Goal: Task Accomplishment & Management: Use online tool/utility

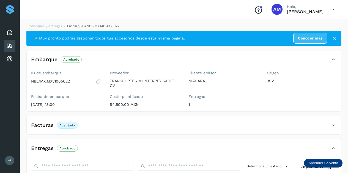
scroll to position [55, 0]
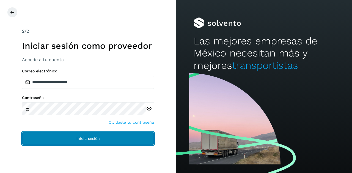
click at [57, 135] on button "Inicia sesión" at bounding box center [88, 138] width 132 height 13
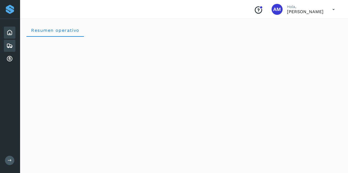
click at [9, 45] on icon at bounding box center [9, 46] width 7 height 7
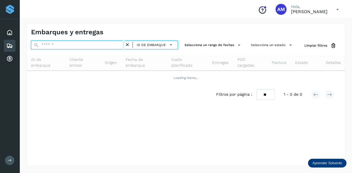
click at [46, 44] on input "text" at bounding box center [77, 45] width 93 height 9
paste input "**********"
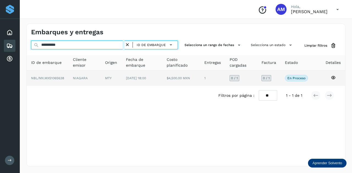
type input "**********"
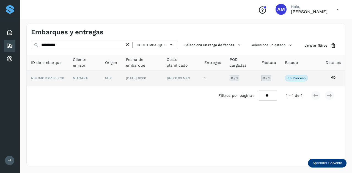
click at [101, 77] on td "NIAGARA" at bounding box center [111, 78] width 21 height 15
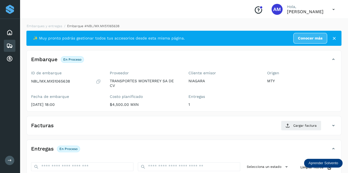
scroll to position [55, 0]
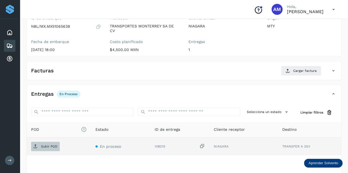
click at [53, 143] on span "Subir POD" at bounding box center [45, 146] width 29 height 9
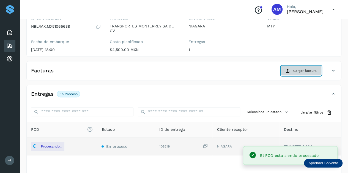
click at [295, 71] on span "Cargar factura" at bounding box center [304, 70] width 23 height 5
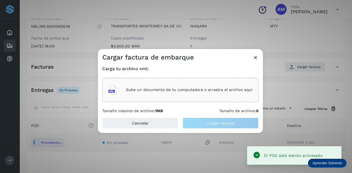
click at [215, 97] on div "Sube un documento de tu computadora o arrastra el archivo aquí" at bounding box center [180, 90] width 144 height 15
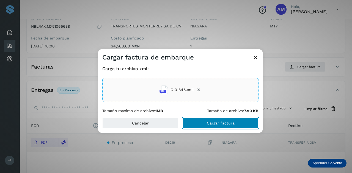
click at [194, 123] on button "Cargar factura" at bounding box center [220, 123] width 76 height 11
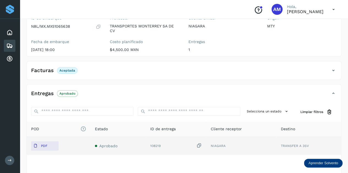
scroll to position [0, 0]
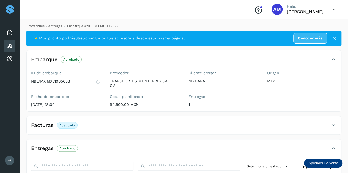
click at [47, 27] on link "Embarques y entregas" at bounding box center [44, 26] width 35 height 4
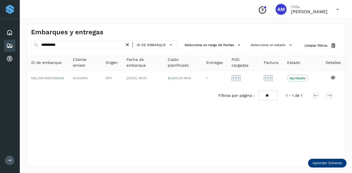
click at [130, 46] on icon at bounding box center [127, 45] width 6 height 6
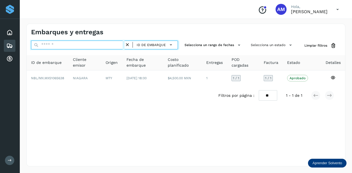
click at [117, 46] on input "text" at bounding box center [77, 45] width 93 height 9
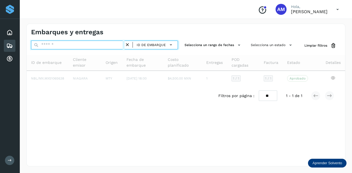
paste input "**********"
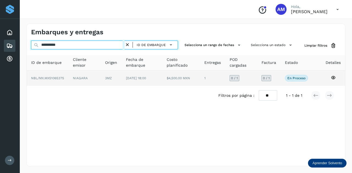
type input "**********"
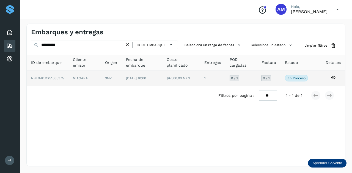
click at [130, 77] on span "[DATE] 18:00" at bounding box center [136, 78] width 20 height 4
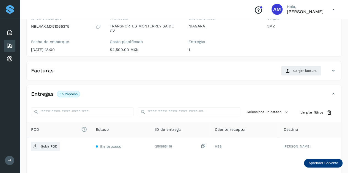
scroll to position [82, 0]
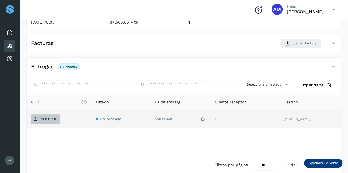
click at [49, 118] on p "Subir POD" at bounding box center [49, 119] width 16 height 4
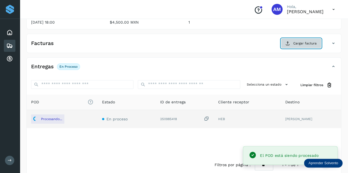
click at [300, 41] on span "Cargar factura" at bounding box center [304, 43] width 23 height 5
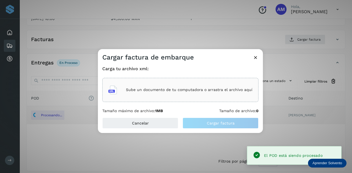
click at [193, 83] on div "Sube un documento de tu computadora o arrastra el archivo aquí" at bounding box center [180, 90] width 144 height 15
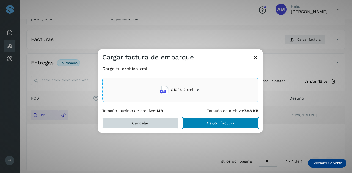
click at [193, 125] on button "Cargar factura" at bounding box center [220, 123] width 76 height 11
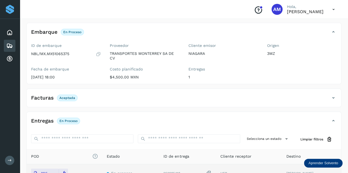
scroll to position [0, 0]
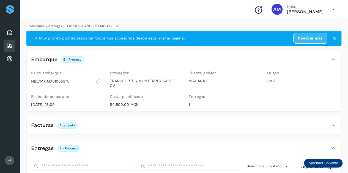
click at [49, 27] on link "Embarques y entregas" at bounding box center [44, 26] width 35 height 4
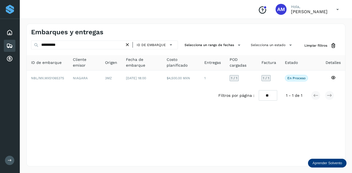
click at [128, 45] on icon at bounding box center [127, 45] width 6 height 6
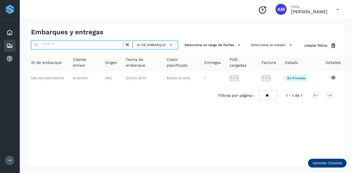
click at [105, 46] on input "text" at bounding box center [77, 45] width 93 height 9
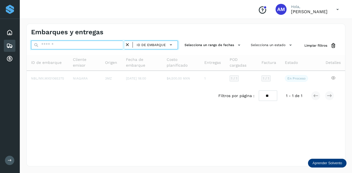
paste input "**********"
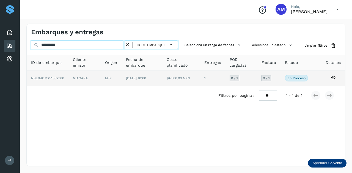
type input "**********"
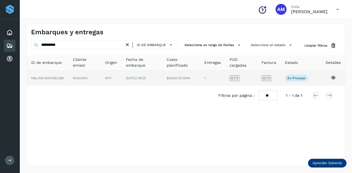
click at [121, 77] on td "MTY" at bounding box center [141, 78] width 41 height 15
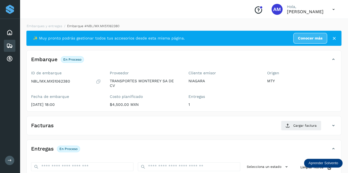
scroll to position [55, 0]
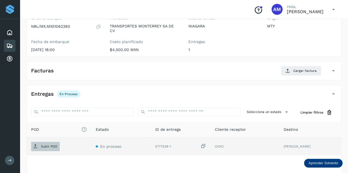
click at [41, 145] on p "Subir POD" at bounding box center [49, 147] width 16 height 4
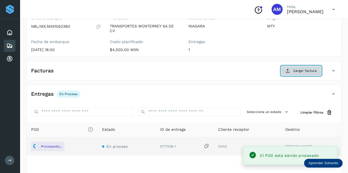
click at [290, 71] on button "Cargar factura" at bounding box center [301, 71] width 40 height 10
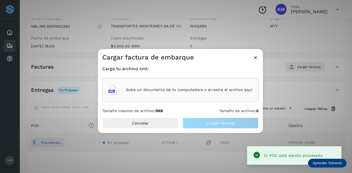
click at [233, 87] on div "Sube un documento de tu computadora o arrastra el archivo aquí" at bounding box center [180, 90] width 144 height 15
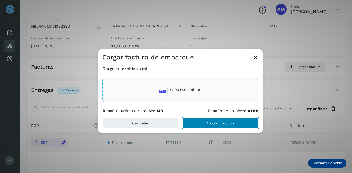
click at [196, 123] on button "Cargar factura" at bounding box center [220, 123] width 76 height 11
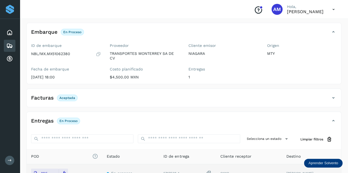
scroll to position [0, 0]
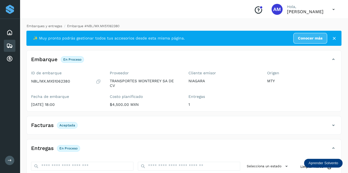
click at [45, 25] on link "Embarques y entregas" at bounding box center [44, 26] width 35 height 4
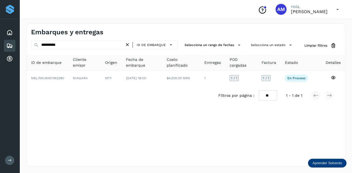
click at [127, 43] on icon at bounding box center [127, 45] width 6 height 6
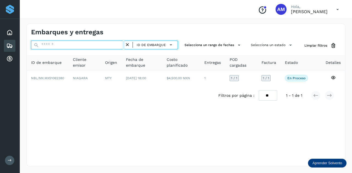
click at [112, 44] on input "text" at bounding box center [77, 45] width 93 height 9
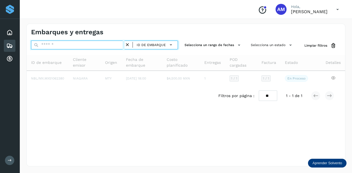
paste input "**********"
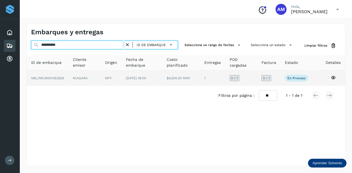
type input "**********"
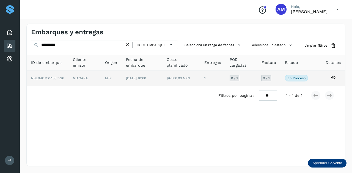
click at [121, 78] on td "MTY" at bounding box center [141, 78] width 41 height 15
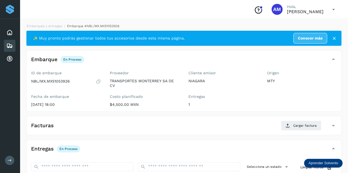
scroll to position [55, 0]
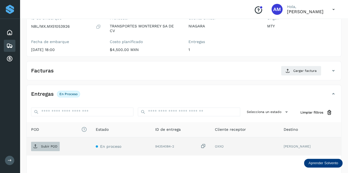
click at [44, 145] on p "Subir POD" at bounding box center [49, 147] width 16 height 4
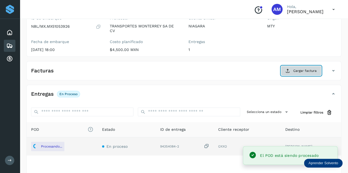
click at [292, 75] on button "Cargar factura" at bounding box center [301, 71] width 40 height 10
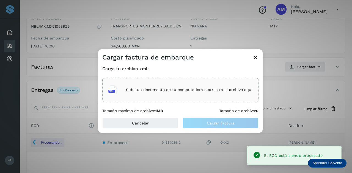
click at [231, 89] on p "Sube un documento de tu computadora o arrastra el archivo aquí" at bounding box center [189, 90] width 126 height 5
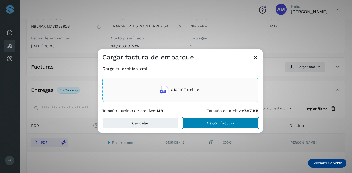
click at [197, 122] on button "Cargar factura" at bounding box center [220, 123] width 76 height 11
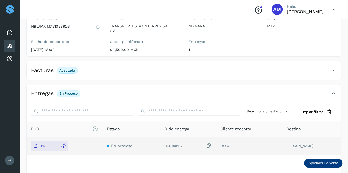
scroll to position [0, 0]
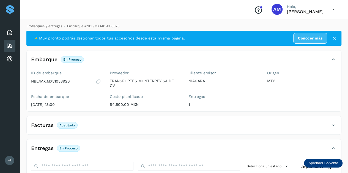
click at [55, 24] on link "Embarques y entregas" at bounding box center [44, 26] width 35 height 4
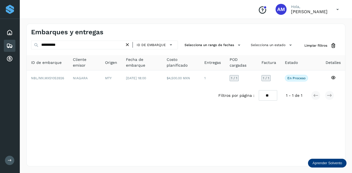
click at [128, 42] on icon at bounding box center [127, 45] width 6 height 6
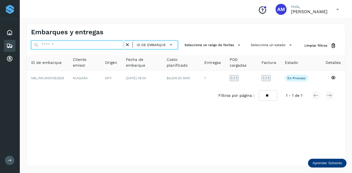
click at [99, 43] on input "text" at bounding box center [77, 45] width 93 height 9
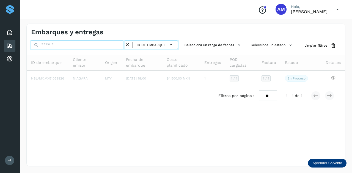
paste input "**********"
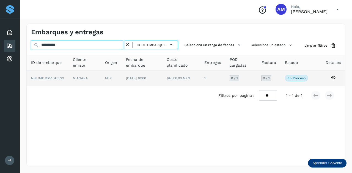
type input "**********"
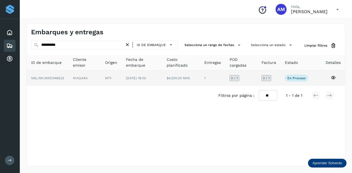
click at [101, 77] on td "NIAGARA" at bounding box center [111, 78] width 21 height 15
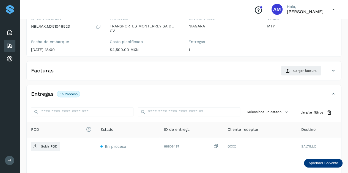
scroll to position [82, 0]
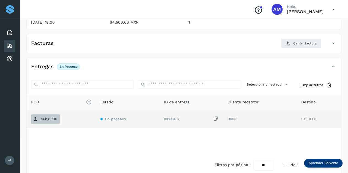
click at [48, 120] on p "Subir POD" at bounding box center [49, 119] width 16 height 4
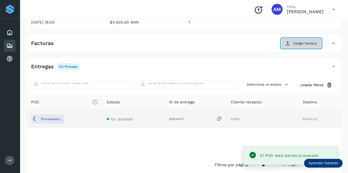
click at [297, 43] on span "Cargar factura" at bounding box center [304, 43] width 23 height 5
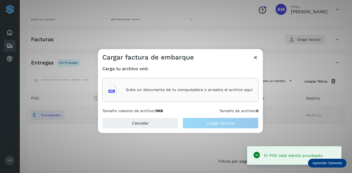
click at [219, 84] on div "Sube un documento de tu computadora o arrastra el archivo aquí" at bounding box center [180, 90] width 144 height 15
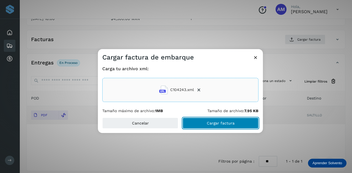
click at [201, 123] on button "Cargar factura" at bounding box center [220, 123] width 76 height 11
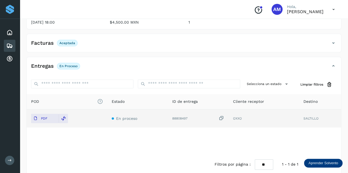
scroll to position [0, 0]
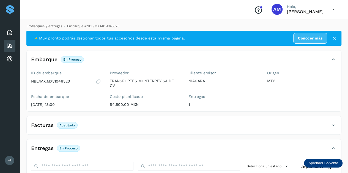
click at [52, 24] on link "Embarques y entregas" at bounding box center [44, 26] width 35 height 4
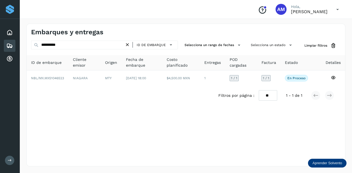
click at [128, 43] on icon at bounding box center [127, 45] width 6 height 6
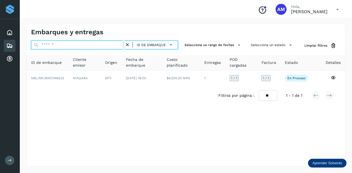
click at [109, 44] on input "text" at bounding box center [77, 45] width 93 height 9
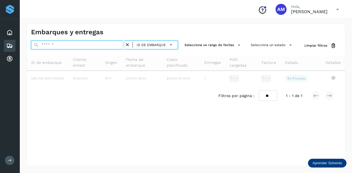
paste input "**********"
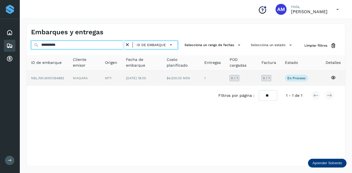
type input "**********"
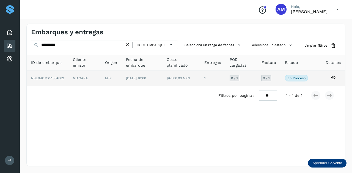
click at [101, 75] on td "NIAGARA" at bounding box center [111, 78] width 21 height 15
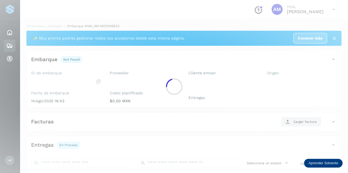
scroll to position [55, 0]
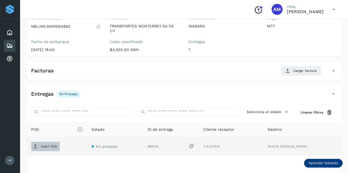
click at [51, 150] on span "Subir POD" at bounding box center [45, 146] width 29 height 9
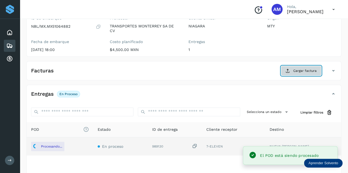
click at [308, 70] on span "Cargar factura" at bounding box center [304, 70] width 23 height 5
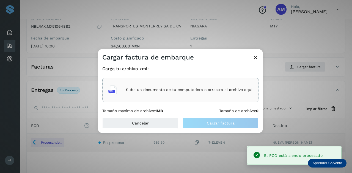
click at [234, 87] on div "Sube un documento de tu computadora o arrastra el archivo aquí" at bounding box center [180, 90] width 144 height 15
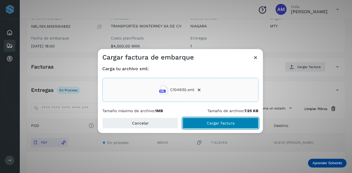
click at [202, 123] on button "Cargar factura" at bounding box center [220, 123] width 76 height 11
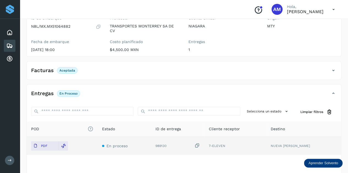
scroll to position [0, 0]
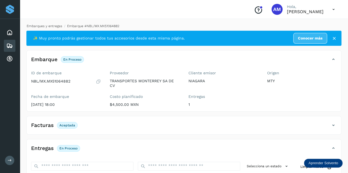
click at [49, 26] on link "Embarques y entregas" at bounding box center [44, 26] width 35 height 4
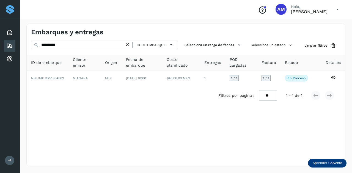
click at [128, 44] on icon at bounding box center [127, 45] width 6 height 6
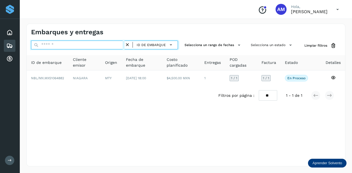
click at [106, 46] on input "text" at bounding box center [77, 45] width 93 height 9
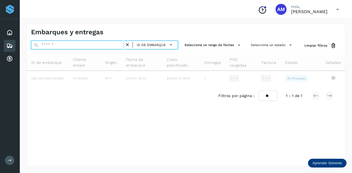
paste input "**********"
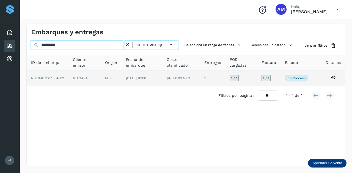
type input "**********"
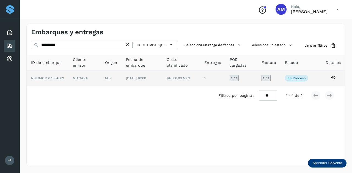
click at [121, 79] on td "MTY" at bounding box center [141, 78] width 41 height 15
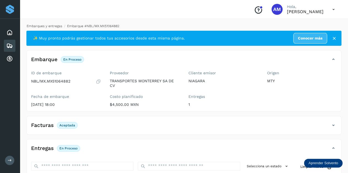
click at [43, 25] on link "Embarques y entregas" at bounding box center [44, 26] width 35 height 4
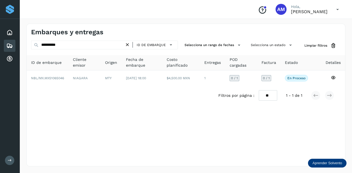
drag, startPoint x: 128, startPoint y: 44, endPoint x: 109, endPoint y: 43, distance: 18.7
click at [121, 44] on div "**********" at bounding box center [104, 45] width 147 height 9
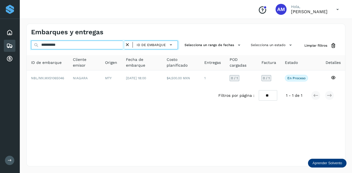
click at [109, 43] on input "**********" at bounding box center [77, 45] width 93 height 9
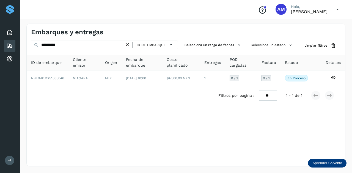
click at [130, 45] on icon at bounding box center [127, 45] width 6 height 6
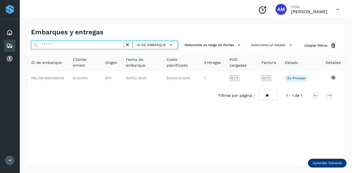
click at [117, 45] on input "text" at bounding box center [77, 45] width 93 height 9
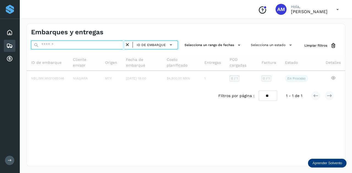
paste input "**********"
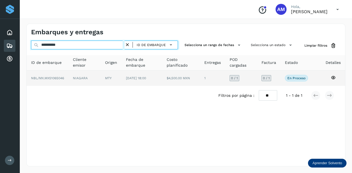
type input "**********"
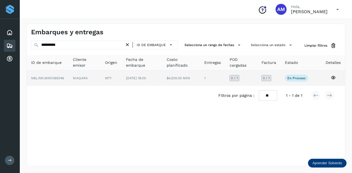
click at [121, 75] on td "MTY" at bounding box center [141, 78] width 41 height 15
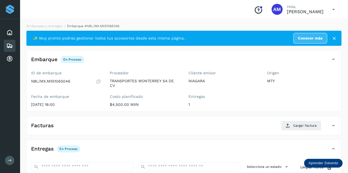
scroll to position [82, 0]
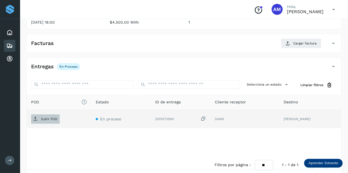
click at [50, 119] on p "Subir POD" at bounding box center [49, 119] width 16 height 4
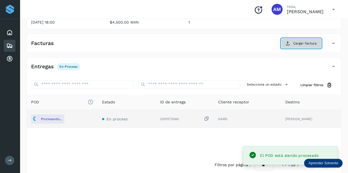
click at [293, 43] on span "Cargar factura" at bounding box center [304, 43] width 23 height 5
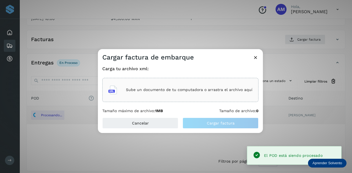
click at [184, 81] on div "Sube un documento de tu computadora o arrastra el archivo aquí" at bounding box center [180, 90] width 156 height 24
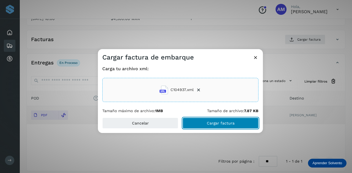
click at [197, 123] on button "Cargar factura" at bounding box center [220, 123] width 76 height 11
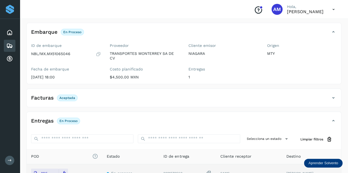
scroll to position [0, 0]
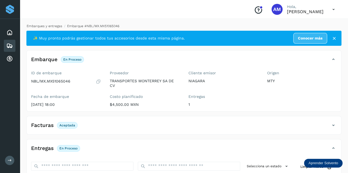
click at [43, 26] on link "Embarques y entregas" at bounding box center [44, 26] width 35 height 4
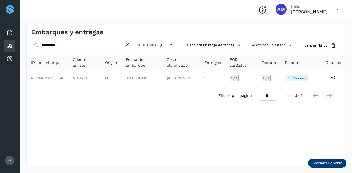
click at [128, 45] on icon at bounding box center [127, 45] width 6 height 6
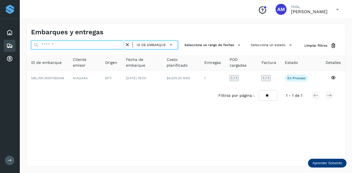
click at [112, 45] on input "text" at bounding box center [77, 45] width 93 height 9
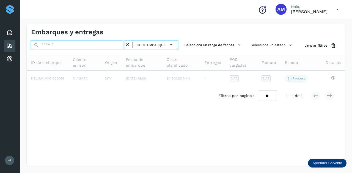
paste input "**********"
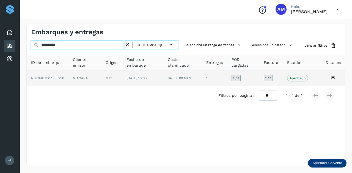
type input "**********"
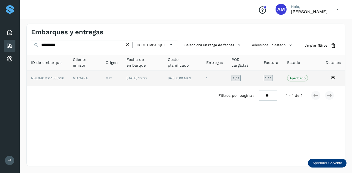
click at [122, 80] on td "MTY" at bounding box center [142, 78] width 41 height 15
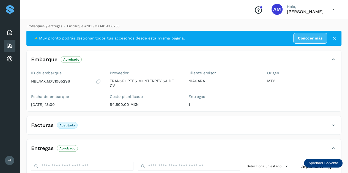
click at [51, 26] on link "Embarques y entregas" at bounding box center [44, 26] width 35 height 4
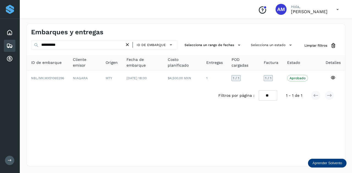
click at [128, 45] on icon at bounding box center [127, 45] width 6 height 6
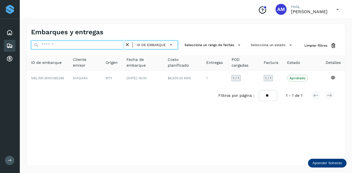
click at [110, 45] on input "text" at bounding box center [77, 45] width 93 height 9
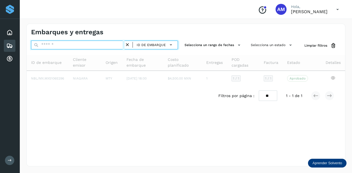
paste input "**********"
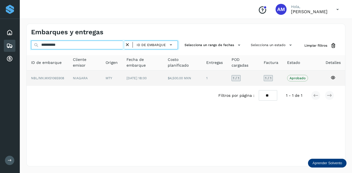
type input "**********"
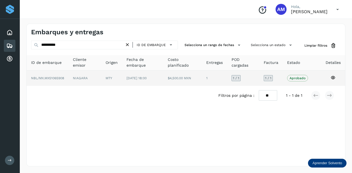
click at [122, 81] on td "MTY" at bounding box center [142, 78] width 41 height 15
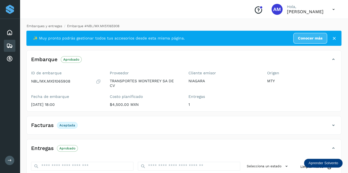
click at [51, 25] on link "Embarques y entregas" at bounding box center [44, 26] width 35 height 4
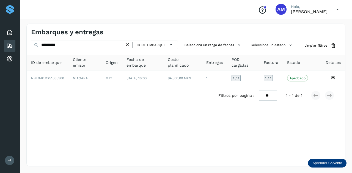
click at [128, 44] on icon at bounding box center [127, 45] width 6 height 6
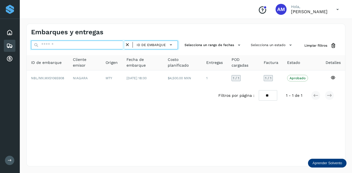
click at [119, 44] on input "text" at bounding box center [77, 45] width 93 height 9
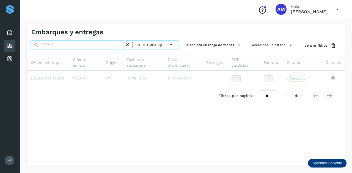
paste input "**********"
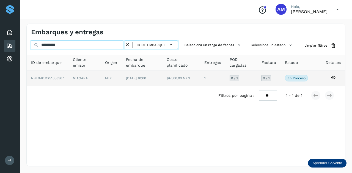
type input "**********"
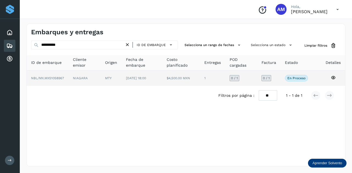
click at [121, 79] on td "MTY" at bounding box center [141, 78] width 41 height 15
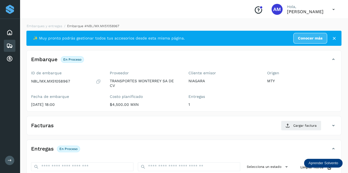
scroll to position [55, 0]
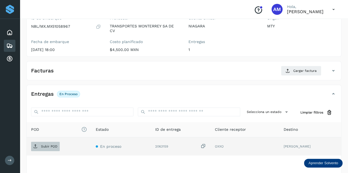
click at [54, 143] on span "Subir POD" at bounding box center [45, 146] width 29 height 9
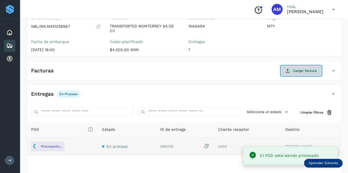
click at [297, 71] on span "Cargar factura" at bounding box center [304, 70] width 23 height 5
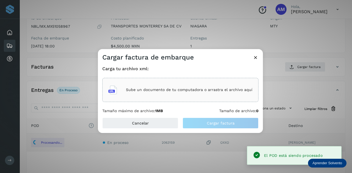
click at [211, 98] on div "Sube un documento de tu computadora o arrastra el archivo aquí" at bounding box center [180, 90] width 156 height 24
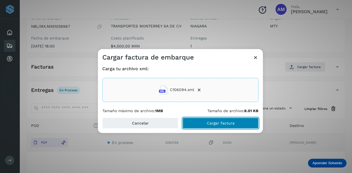
click at [192, 122] on button "Cargar factura" at bounding box center [220, 123] width 76 height 11
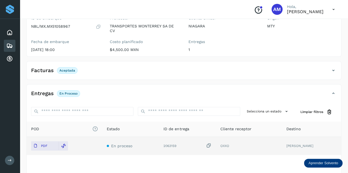
click at [105, 79] on div "Facturas Aceptada Estado Aceptada" at bounding box center [183, 70] width 315 height 19
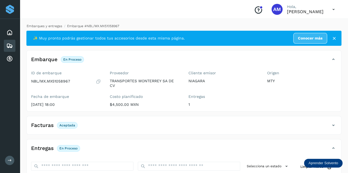
click at [58, 26] on link "Embarques y entregas" at bounding box center [44, 26] width 35 height 4
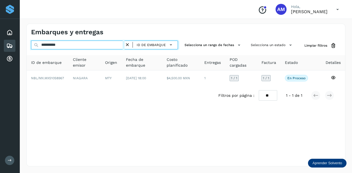
click at [124, 43] on input "**********" at bounding box center [77, 45] width 93 height 9
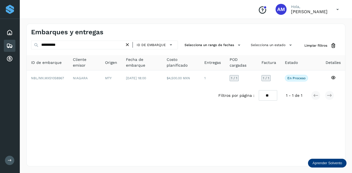
click at [128, 45] on icon at bounding box center [127, 45] width 6 height 6
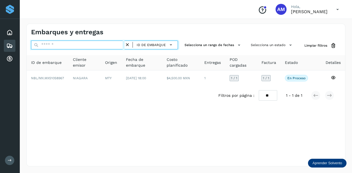
click at [117, 44] on input "text" at bounding box center [77, 45] width 93 height 9
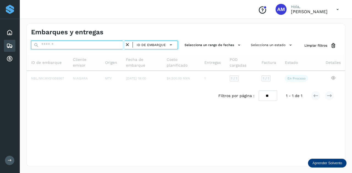
paste input "**********"
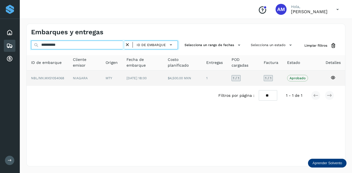
type input "**********"
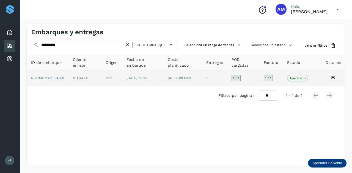
click at [122, 80] on td "MTY" at bounding box center [142, 78] width 41 height 15
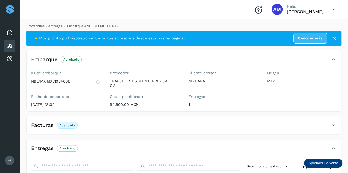
click at [58, 26] on link "Embarques y entregas" at bounding box center [44, 26] width 35 height 4
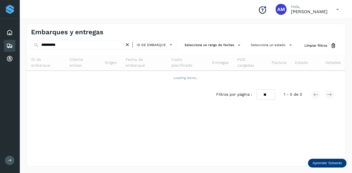
drag, startPoint x: 129, startPoint y: 44, endPoint x: 111, endPoint y: 45, distance: 17.3
click at [128, 44] on icon at bounding box center [127, 45] width 6 height 6
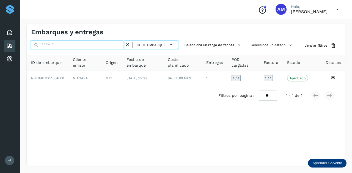
click at [111, 45] on input "text" at bounding box center [77, 45] width 93 height 9
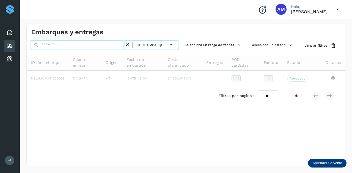
paste input "**********"
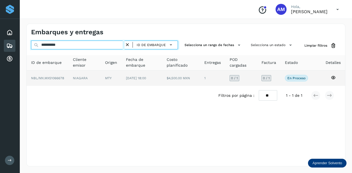
type input "**********"
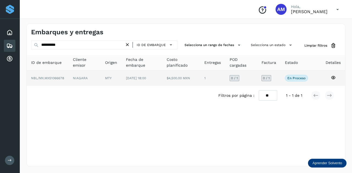
click at [101, 78] on td "NIAGARA" at bounding box center [111, 78] width 21 height 15
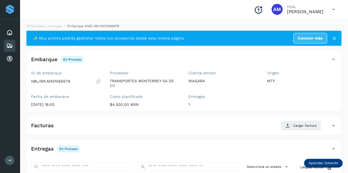
scroll to position [55, 0]
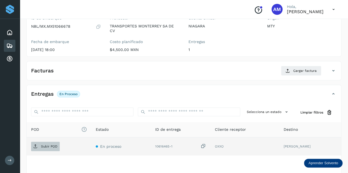
click at [42, 142] on span "Subir POD" at bounding box center [45, 146] width 29 height 9
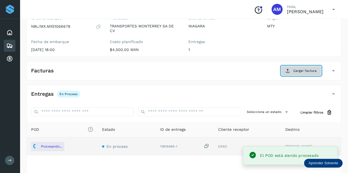
click at [305, 70] on span "Cargar factura" at bounding box center [304, 70] width 23 height 5
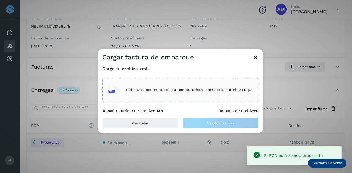
click at [197, 98] on div "Sube un documento de tu computadora o arrastra el archivo aquí" at bounding box center [180, 90] width 144 height 15
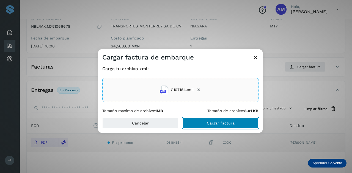
click at [189, 123] on button "Cargar factura" at bounding box center [220, 123] width 76 height 11
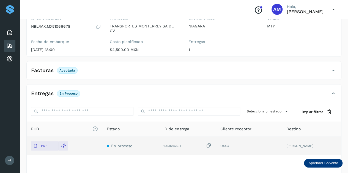
scroll to position [0, 0]
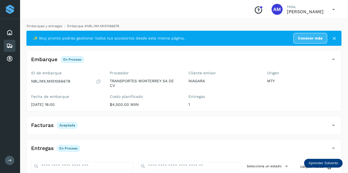
click at [52, 25] on link "Embarques y entregas" at bounding box center [44, 26] width 35 height 4
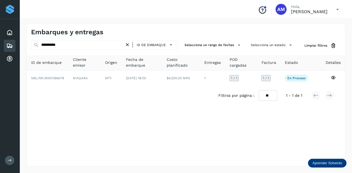
click at [128, 45] on icon at bounding box center [127, 45] width 6 height 6
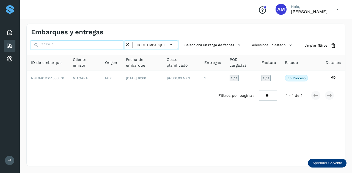
click at [107, 45] on input "text" at bounding box center [77, 45] width 93 height 9
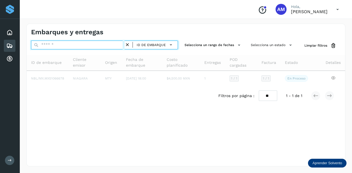
paste input "**********"
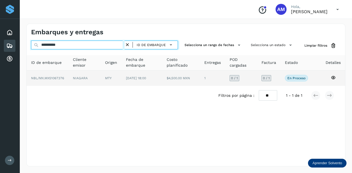
type input "**********"
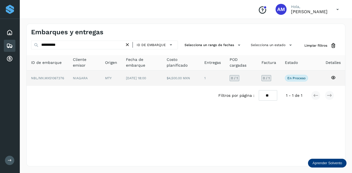
click at [101, 79] on td "NIAGARA" at bounding box center [111, 78] width 21 height 15
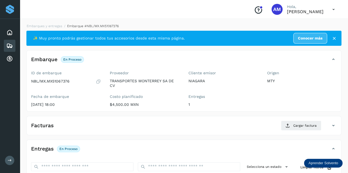
scroll to position [82, 0]
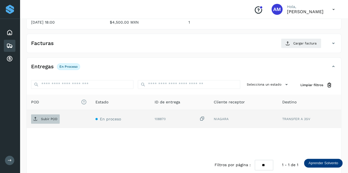
click at [40, 118] on span "Subir POD" at bounding box center [45, 119] width 29 height 9
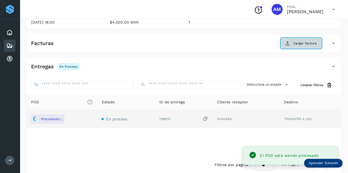
click at [297, 41] on span "Cargar factura" at bounding box center [304, 43] width 23 height 5
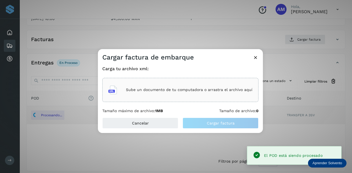
click at [200, 87] on div "Sube un documento de tu computadora o arrastra el archivo aquí" at bounding box center [180, 90] width 144 height 15
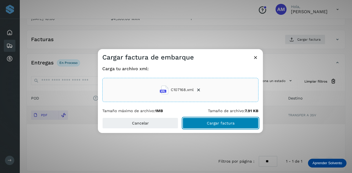
click at [206, 127] on button "Cargar factura" at bounding box center [220, 123] width 76 height 11
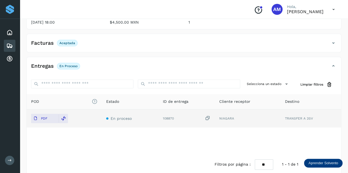
scroll to position [0, 0]
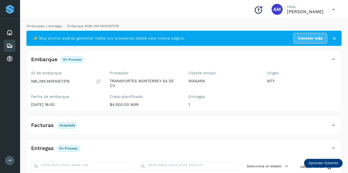
click at [54, 25] on link "Embarques y entregas" at bounding box center [44, 26] width 35 height 4
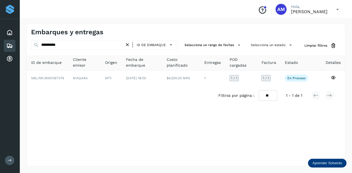
click at [127, 42] on icon at bounding box center [127, 45] width 6 height 6
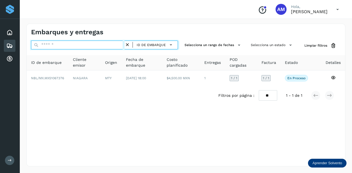
click at [106, 45] on input "text" at bounding box center [77, 45] width 93 height 9
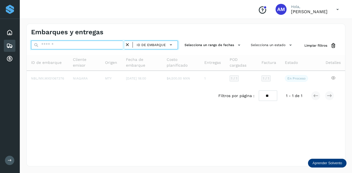
paste input "**********"
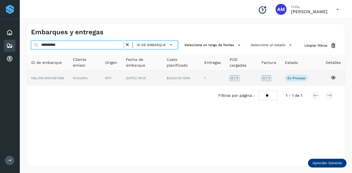
type input "**********"
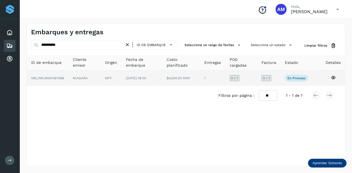
click at [101, 76] on td "NIAGARA" at bounding box center [111, 78] width 21 height 15
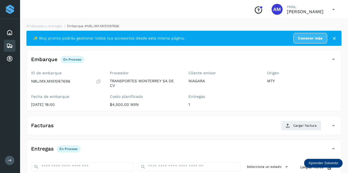
scroll to position [55, 0]
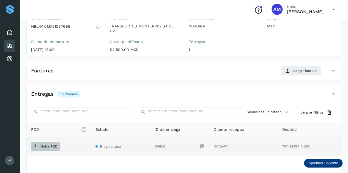
click at [49, 143] on span "Subir POD" at bounding box center [45, 146] width 29 height 9
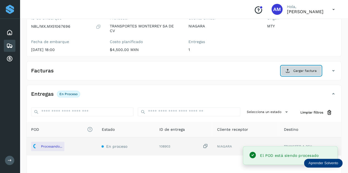
click at [296, 75] on button "Cargar factura" at bounding box center [301, 71] width 40 height 10
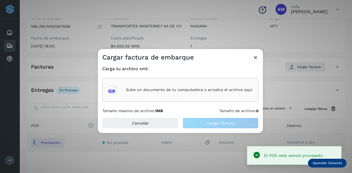
click at [222, 90] on p "Sube un documento de tu computadora o arrastra el archivo aquí" at bounding box center [189, 90] width 126 height 5
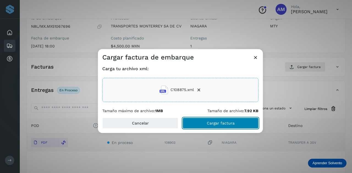
click at [195, 123] on button "Cargar factura" at bounding box center [220, 123] width 76 height 11
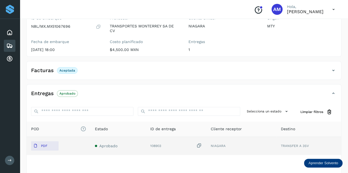
scroll to position [0, 0]
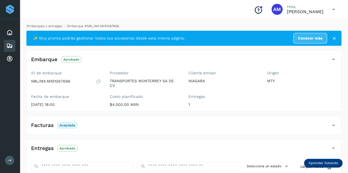
click at [50, 26] on link "Embarques y entregas" at bounding box center [44, 26] width 35 height 4
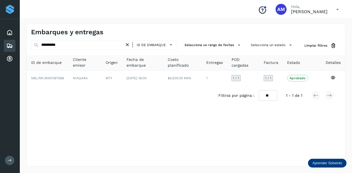
click at [126, 46] on icon at bounding box center [127, 45] width 6 height 6
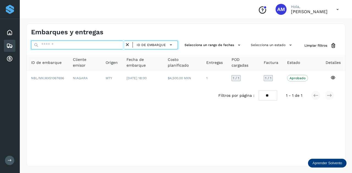
click at [117, 46] on input "text" at bounding box center [77, 45] width 93 height 9
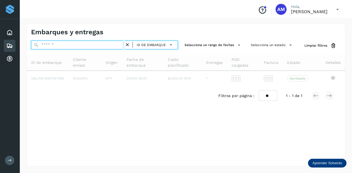
paste input "**********"
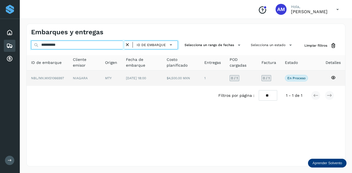
type input "**********"
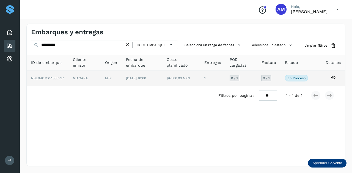
click at [121, 83] on td "MTY" at bounding box center [141, 78] width 41 height 15
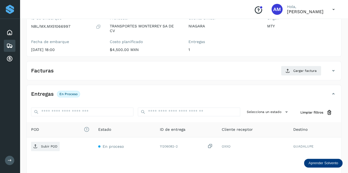
scroll to position [82, 0]
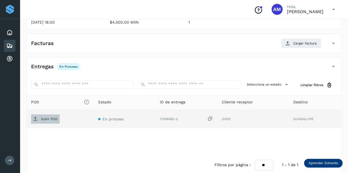
click at [55, 117] on p "Subir POD" at bounding box center [49, 119] width 16 height 4
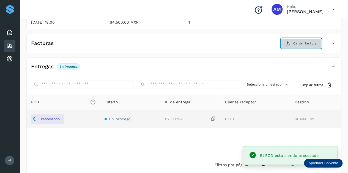
click at [300, 43] on span "Cargar factura" at bounding box center [304, 43] width 23 height 5
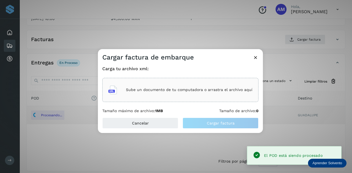
click at [177, 85] on div "Sube un documento de tu computadora o arrastra el archivo aquí" at bounding box center [180, 90] width 144 height 15
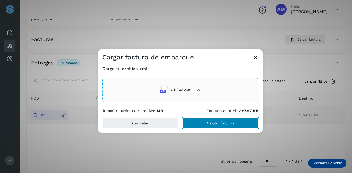
click at [206, 127] on button "Cargar factura" at bounding box center [220, 123] width 76 height 11
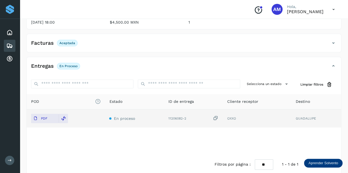
scroll to position [0, 0]
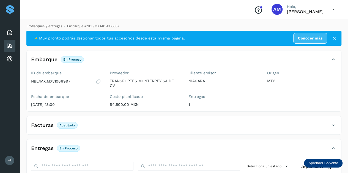
click at [57, 25] on link "Embarques y entregas" at bounding box center [44, 26] width 35 height 4
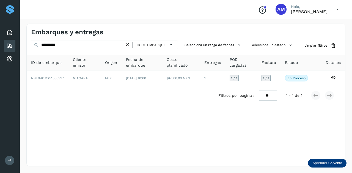
drag, startPoint x: 129, startPoint y: 45, endPoint x: 112, endPoint y: 45, distance: 17.0
click at [128, 45] on icon at bounding box center [127, 45] width 6 height 6
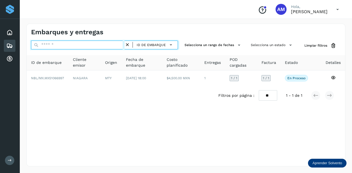
click at [112, 45] on input "text" at bounding box center [77, 45] width 93 height 9
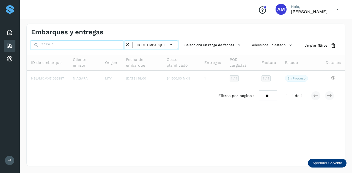
paste input "**********"
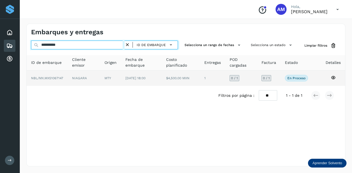
type input "**********"
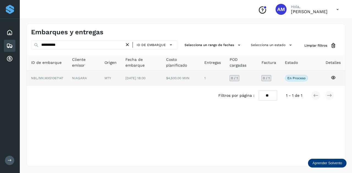
click at [121, 76] on td "MTY" at bounding box center [141, 78] width 41 height 15
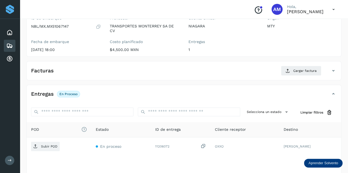
scroll to position [82, 0]
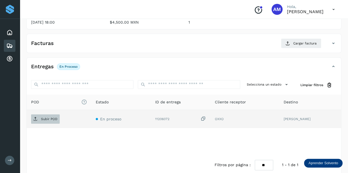
click at [54, 117] on p "Subir POD" at bounding box center [49, 119] width 16 height 4
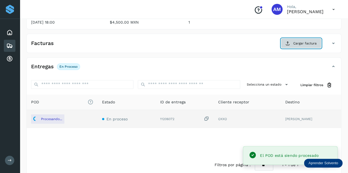
click at [292, 43] on button "Cargar factura" at bounding box center [301, 43] width 40 height 10
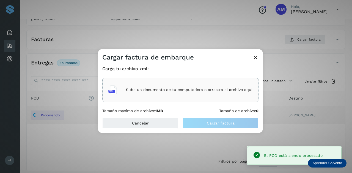
click at [166, 88] on p "Sube un documento de tu computadora o arrastra el archivo aquí" at bounding box center [189, 90] width 126 height 5
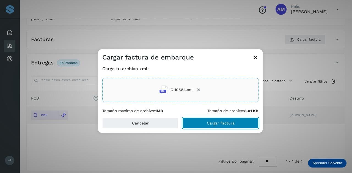
click at [197, 121] on button "Cargar factura" at bounding box center [220, 123] width 76 height 11
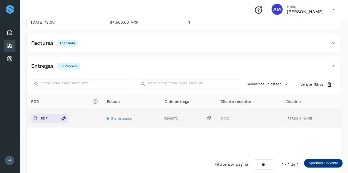
scroll to position [0, 0]
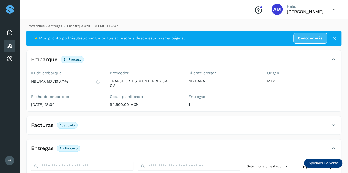
click at [45, 26] on link "Embarques y entregas" at bounding box center [44, 26] width 35 height 4
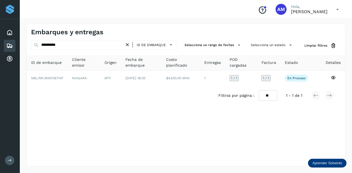
click at [128, 45] on icon at bounding box center [127, 45] width 6 height 6
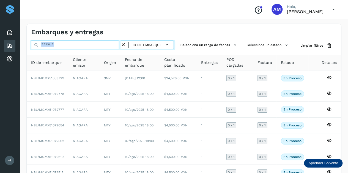
click at [69, 45] on input "text" at bounding box center [75, 45] width 89 height 9
paste input "**********"
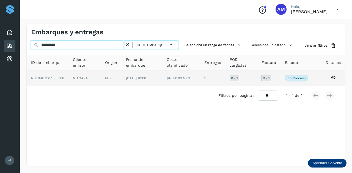
type input "**********"
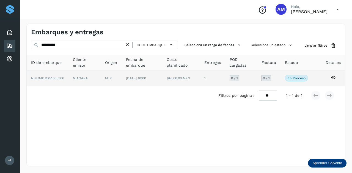
click at [101, 77] on td "NIAGARA" at bounding box center [111, 78] width 21 height 15
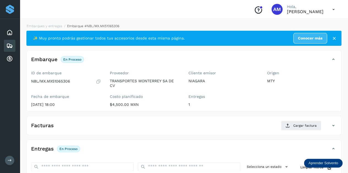
scroll to position [55, 0]
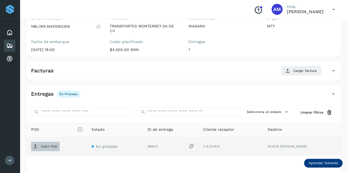
click at [41, 147] on p "Subir POD" at bounding box center [49, 147] width 16 height 4
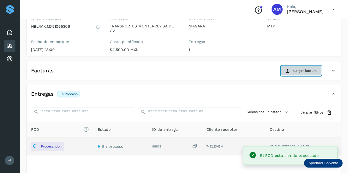
click at [296, 70] on span "Cargar factura" at bounding box center [304, 70] width 23 height 5
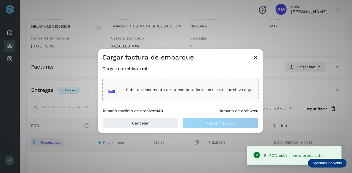
click at [168, 86] on div "Sube un documento de tu computadora o arrastra el archivo aquí" at bounding box center [180, 90] width 144 height 15
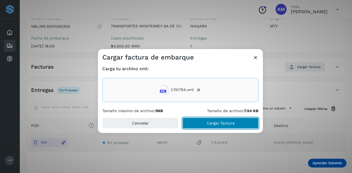
click at [204, 125] on button "Cargar factura" at bounding box center [220, 123] width 76 height 11
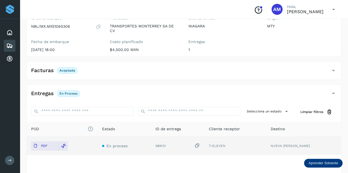
scroll to position [0, 0]
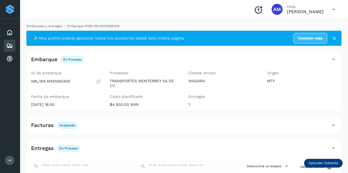
click at [46, 27] on link "Embarques y entregas" at bounding box center [44, 26] width 35 height 4
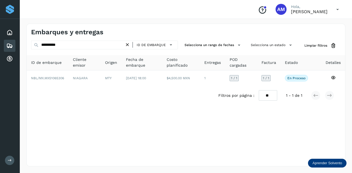
click at [128, 44] on icon at bounding box center [127, 45] width 6 height 6
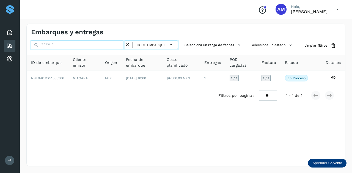
click at [115, 44] on input "text" at bounding box center [77, 45] width 93 height 9
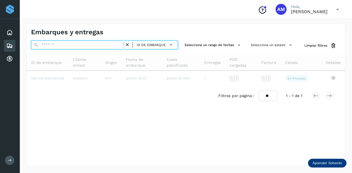
paste input "**********"
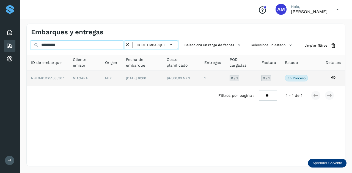
type input "**********"
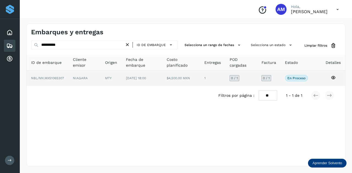
click at [101, 77] on td "NIAGARA" at bounding box center [111, 78] width 21 height 15
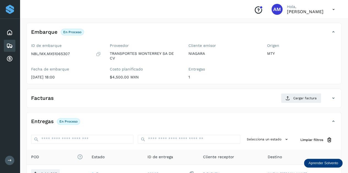
scroll to position [82, 0]
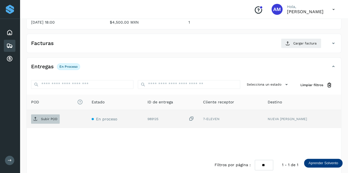
click at [48, 118] on p "Subir POD" at bounding box center [49, 119] width 16 height 4
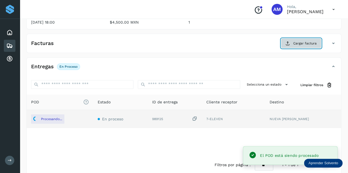
click at [308, 43] on span "Cargar factura" at bounding box center [304, 43] width 23 height 5
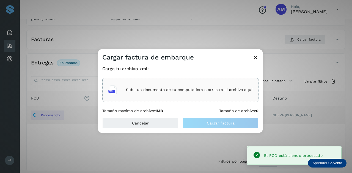
click at [207, 83] on div "Sube un documento de tu computadora o arrastra el archivo aquí" at bounding box center [180, 90] width 144 height 15
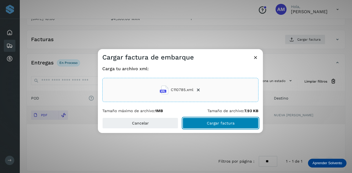
click at [209, 121] on span "Cargar factura" at bounding box center [221, 123] width 28 height 4
